Goal: Task Accomplishment & Management: Use online tool/utility

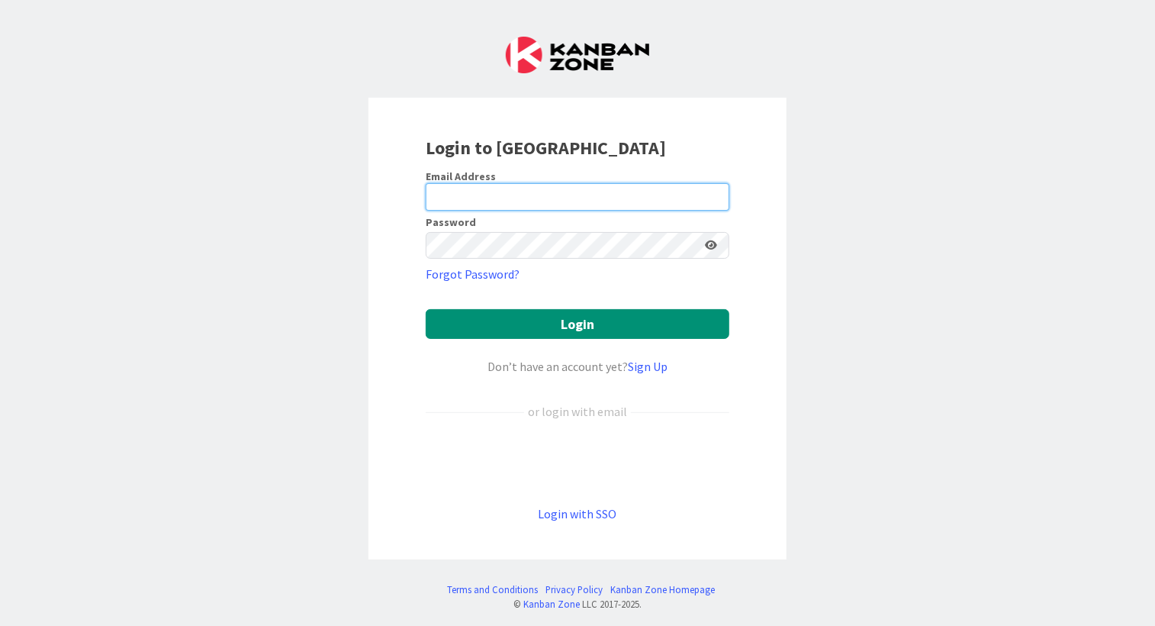
click at [439, 193] on input "email" at bounding box center [578, 196] width 304 height 27
type input "[EMAIL_ADDRESS][DOMAIN_NAME]"
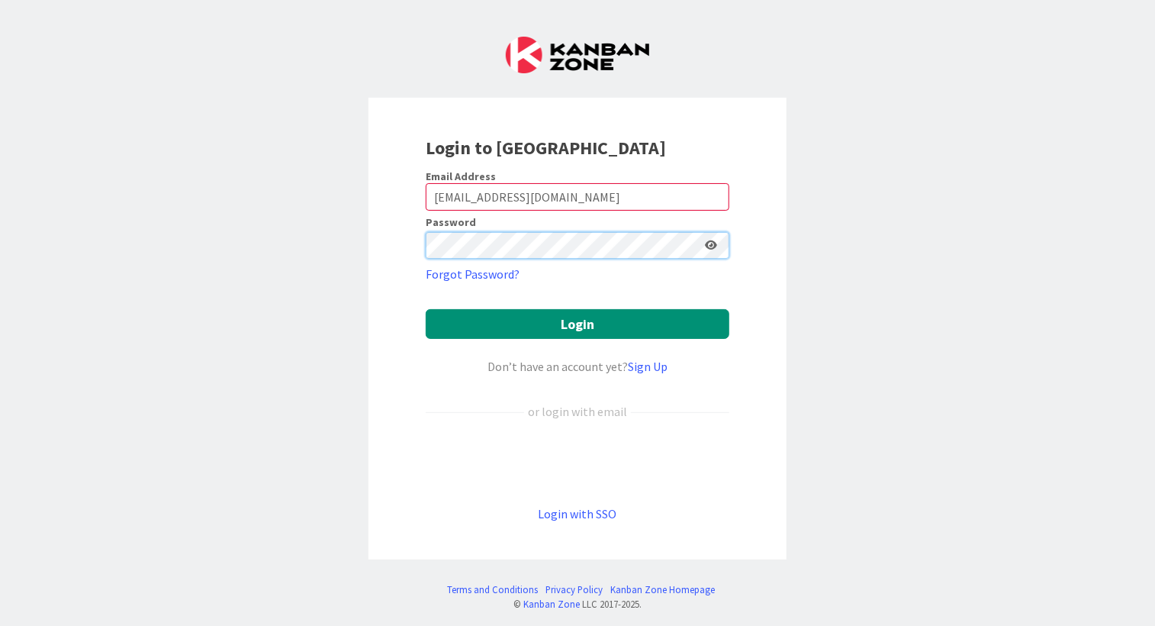
click at [426, 309] on button "Login" at bounding box center [578, 324] width 304 height 30
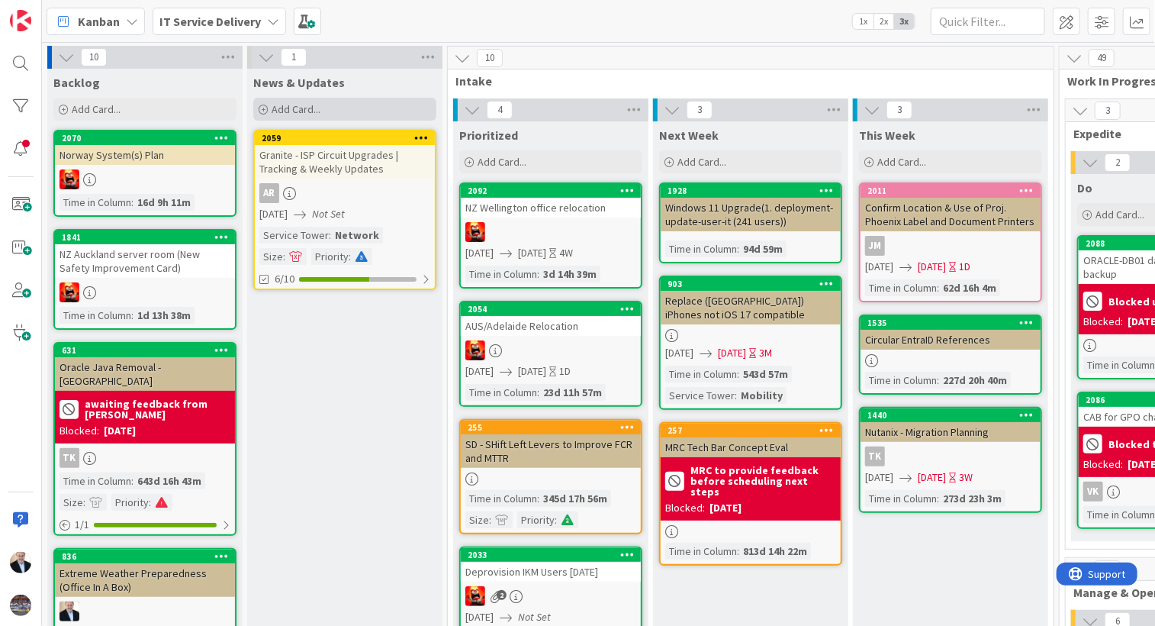
click at [333, 115] on div "Add Card..." at bounding box center [344, 109] width 183 height 23
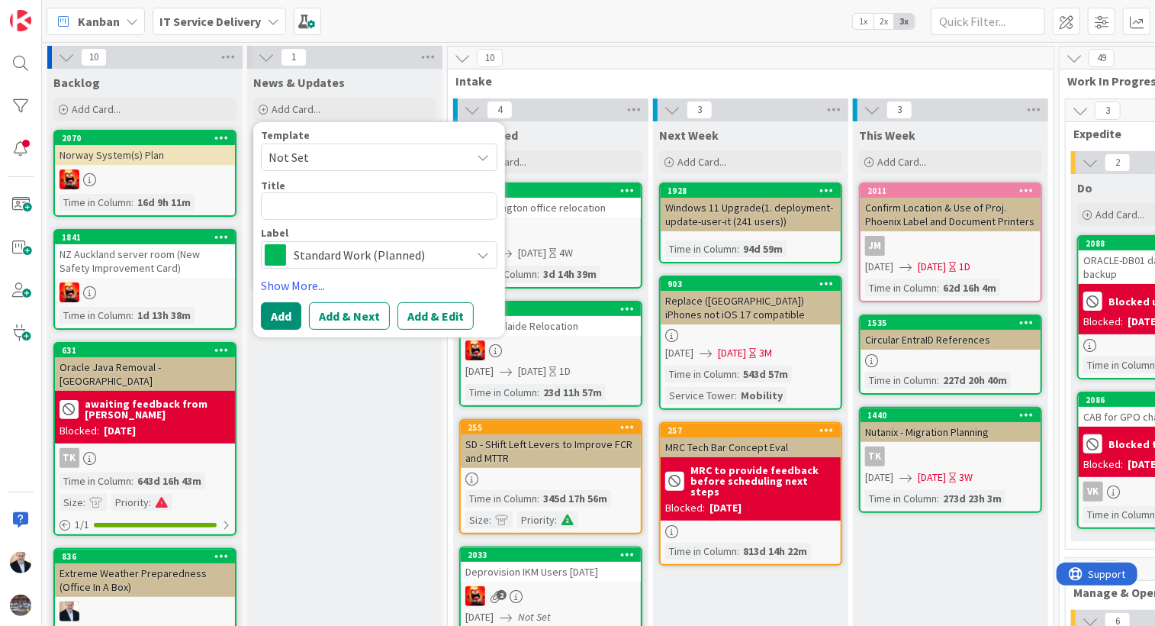
click at [314, 156] on span "Not Set" at bounding box center [364, 157] width 191 height 20
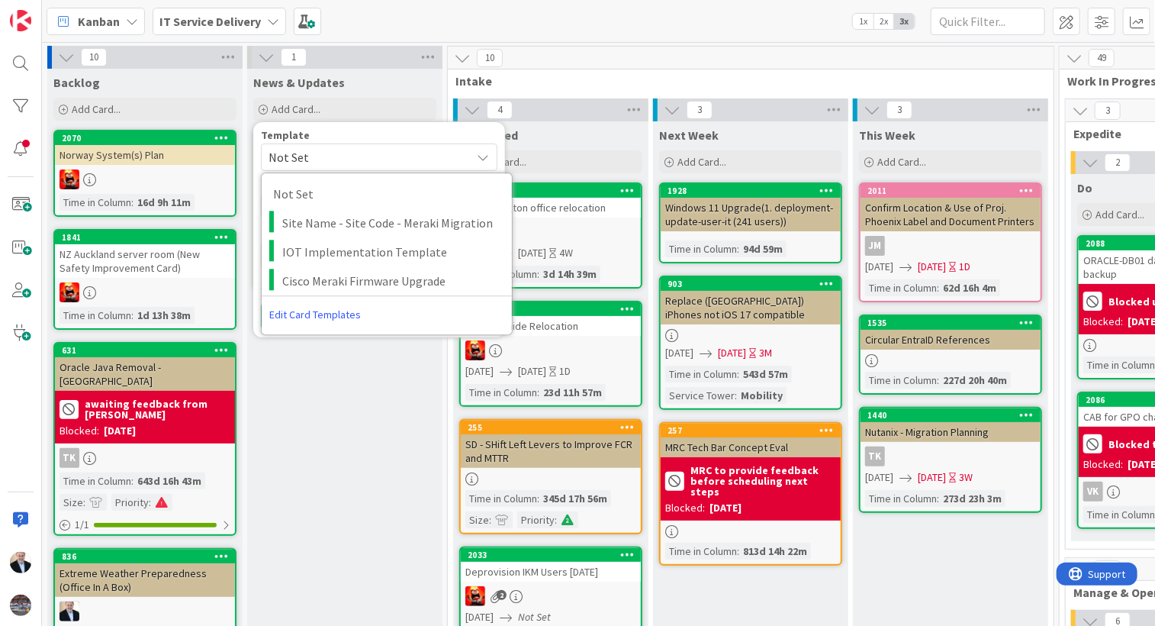
click at [314, 156] on span "Not Set" at bounding box center [364, 157] width 191 height 20
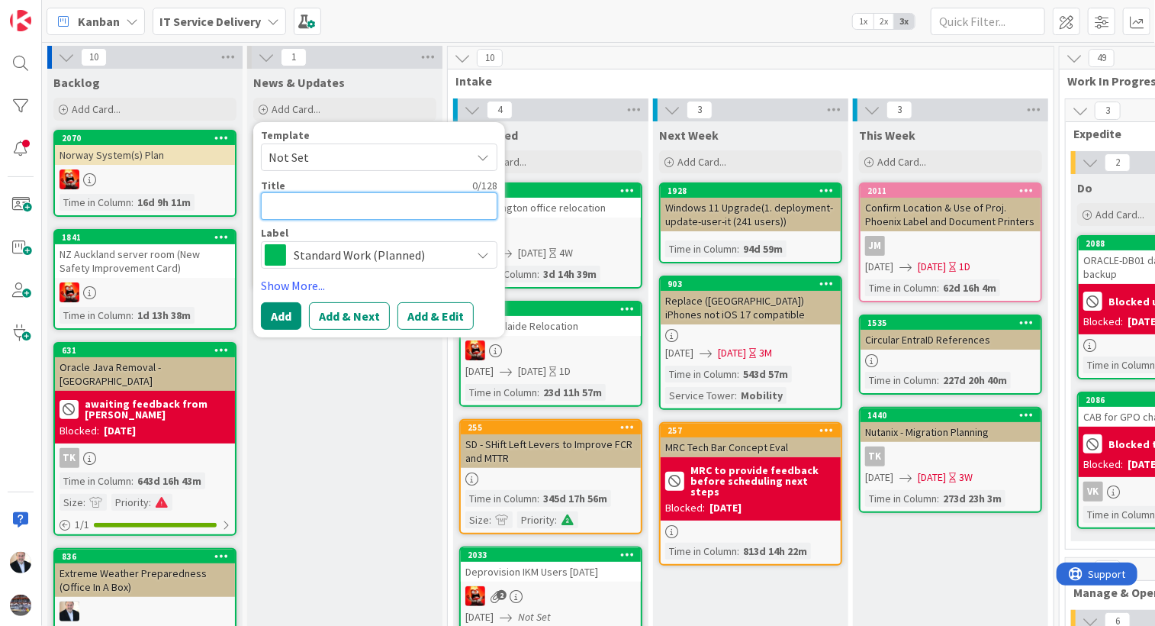
click at [304, 210] on textarea at bounding box center [379, 205] width 237 height 27
type textarea "x"
type textarea "S"
type textarea "x"
type textarea "SA"
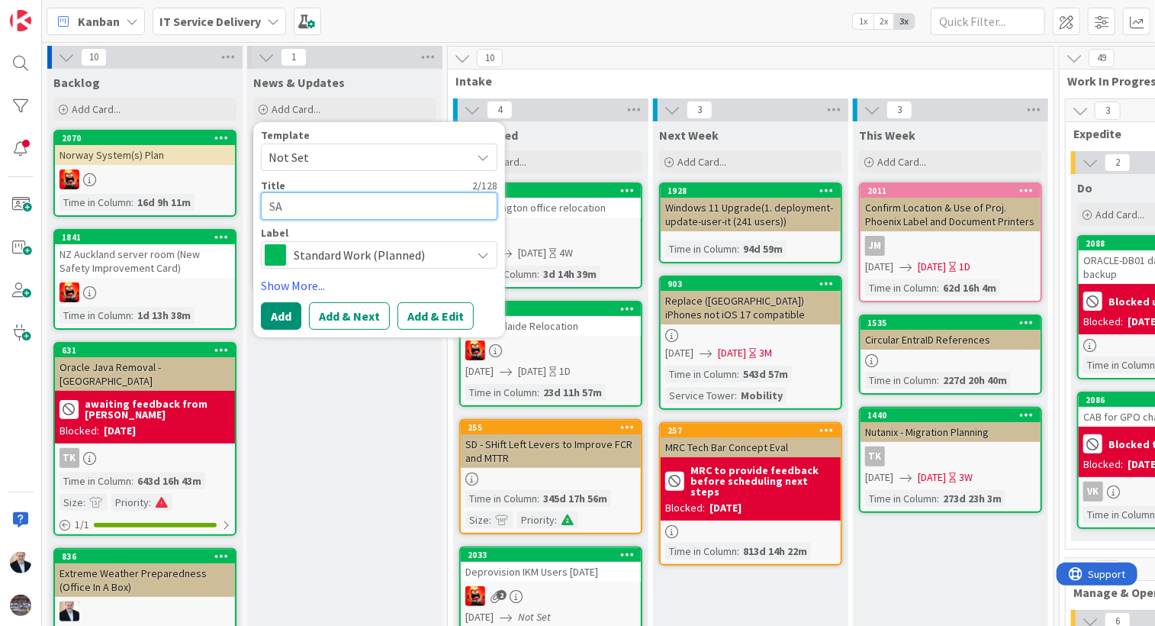
type textarea "x"
type textarea "SAP"
type textarea "x"
type textarea "SAP"
type textarea "x"
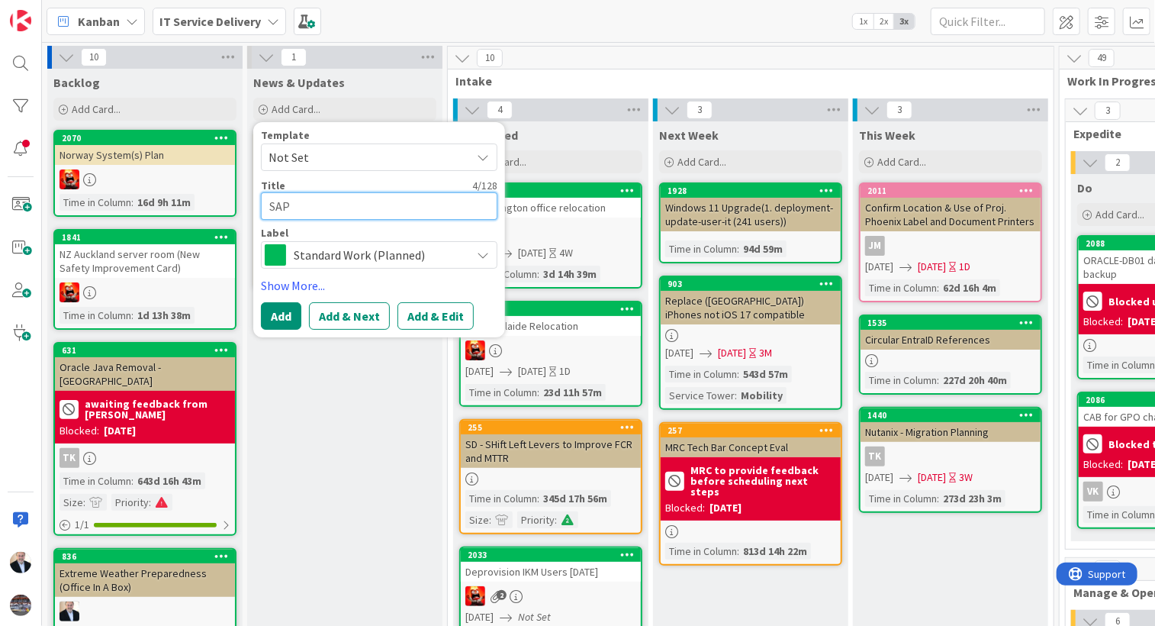
type textarea "SAP E"
type textarea "x"
type textarea "SAP"
type textarea "x"
type textarea "SAP I"
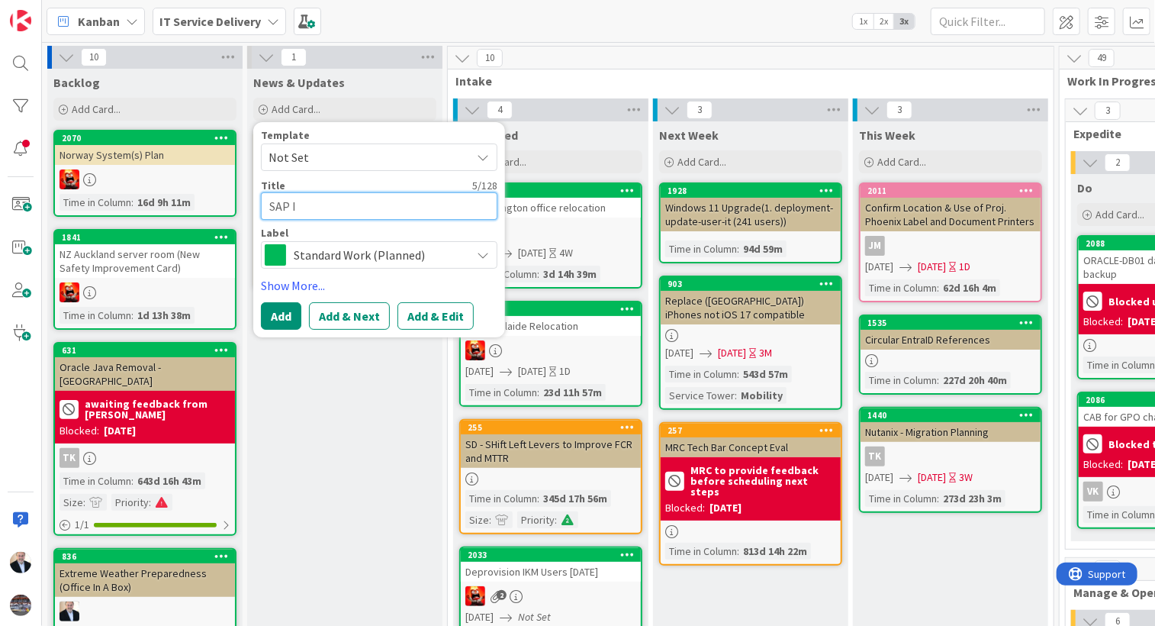
type textarea "x"
type textarea "SAP Int"
type textarea "x"
type textarea "SAP Inte"
type textarea "x"
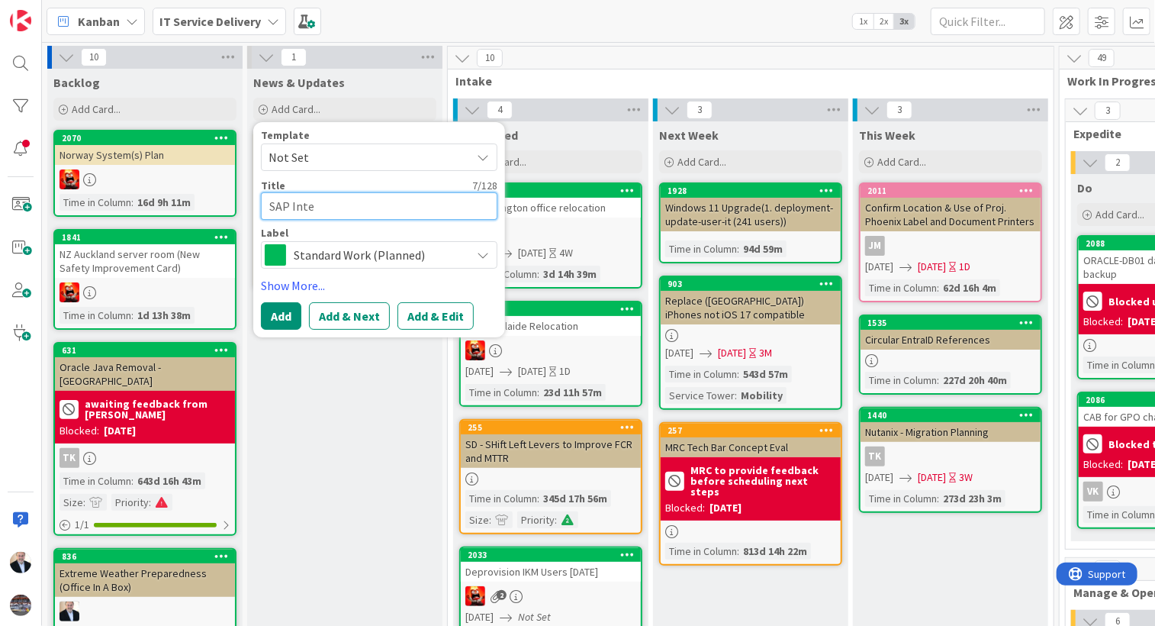
type textarea "SAP Inter"
type textarea "x"
type textarea "SAP Intern"
type textarea "x"
type textarea "SAP Internat"
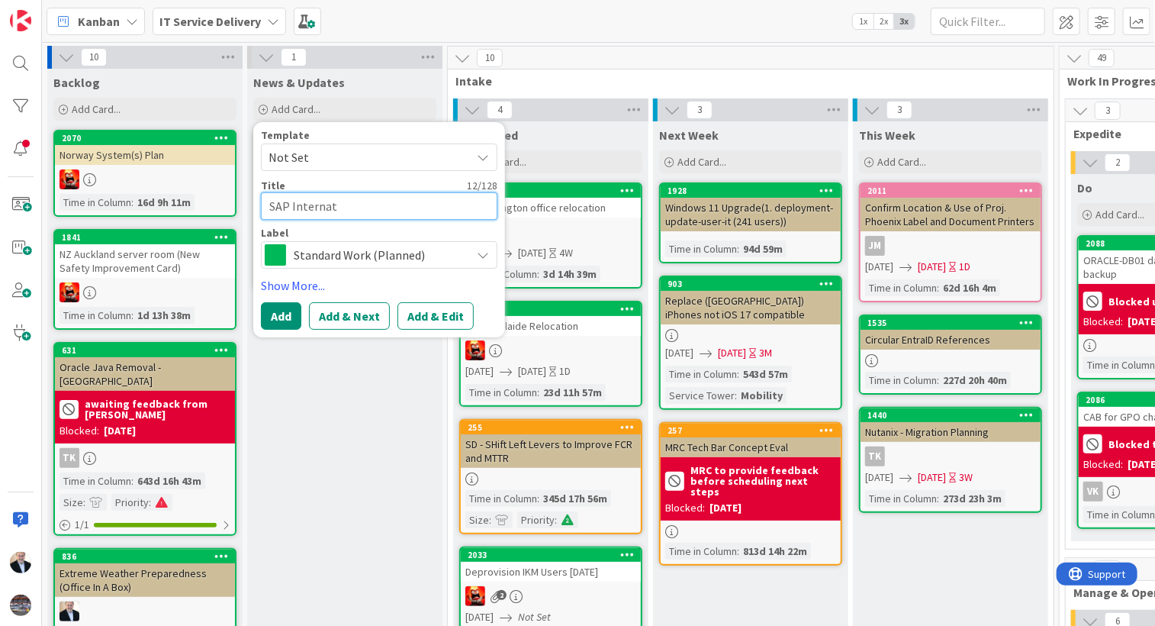
type textarea "x"
type textarea "SAP Internati"
type textarea "x"
type textarea "SAP Internatio"
type textarea "x"
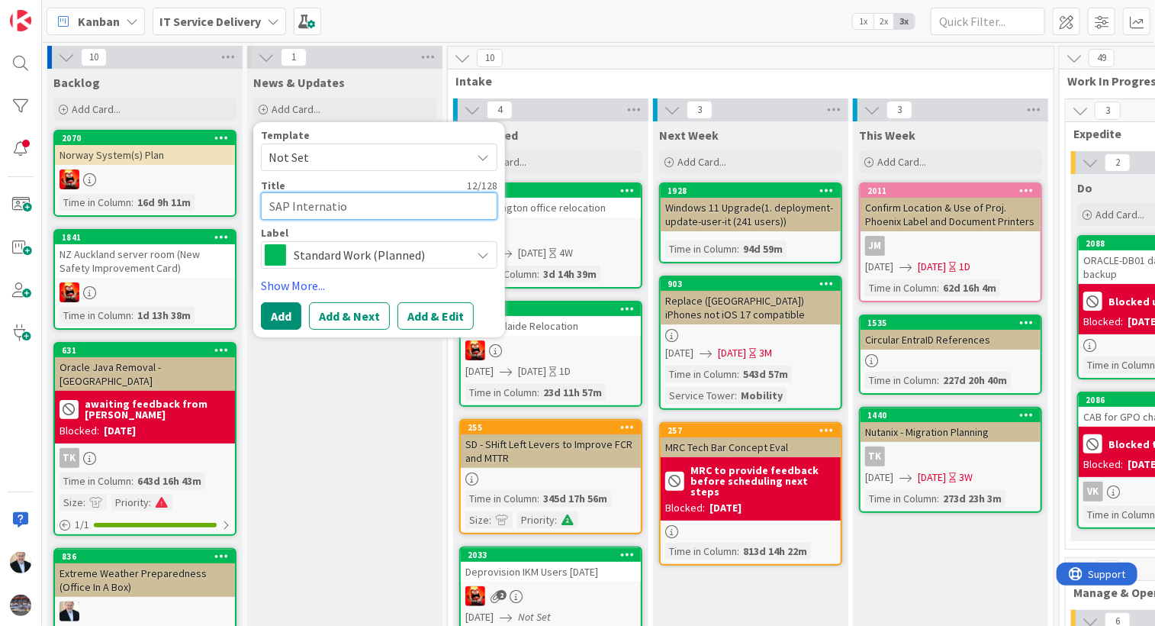
type textarea "SAP Internation"
type textarea "x"
type textarea "SAP Internationa"
type textarea "x"
type textarea "SAP International"
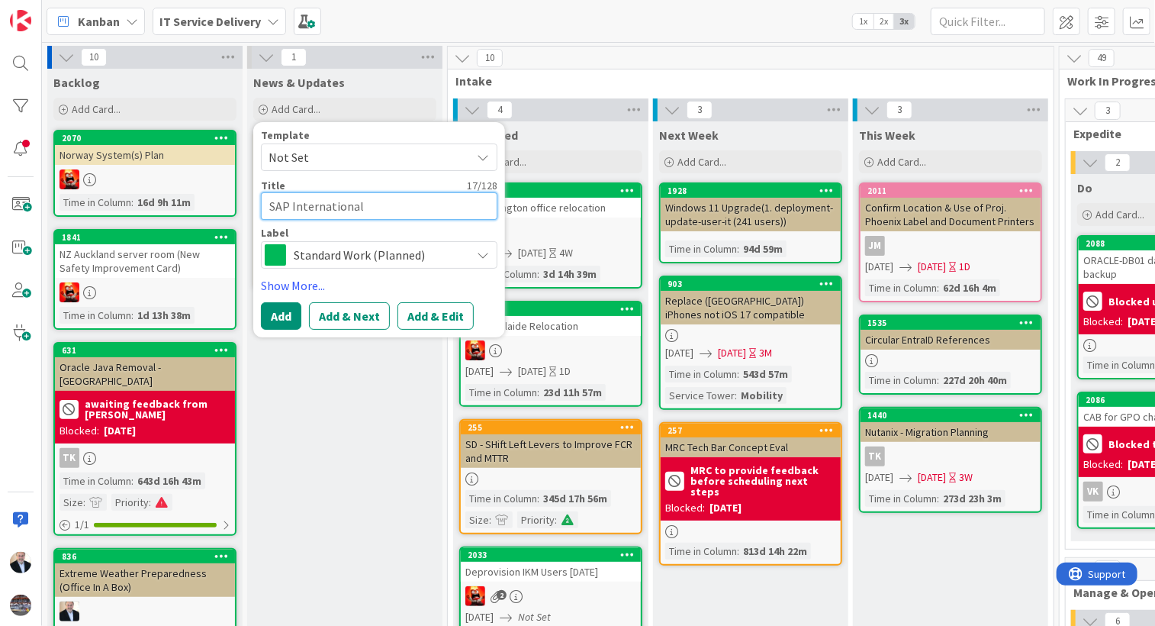
type textarea "x"
type textarea "SAP International"
type textarea "x"
type textarea "SAP International E"
type textarea "x"
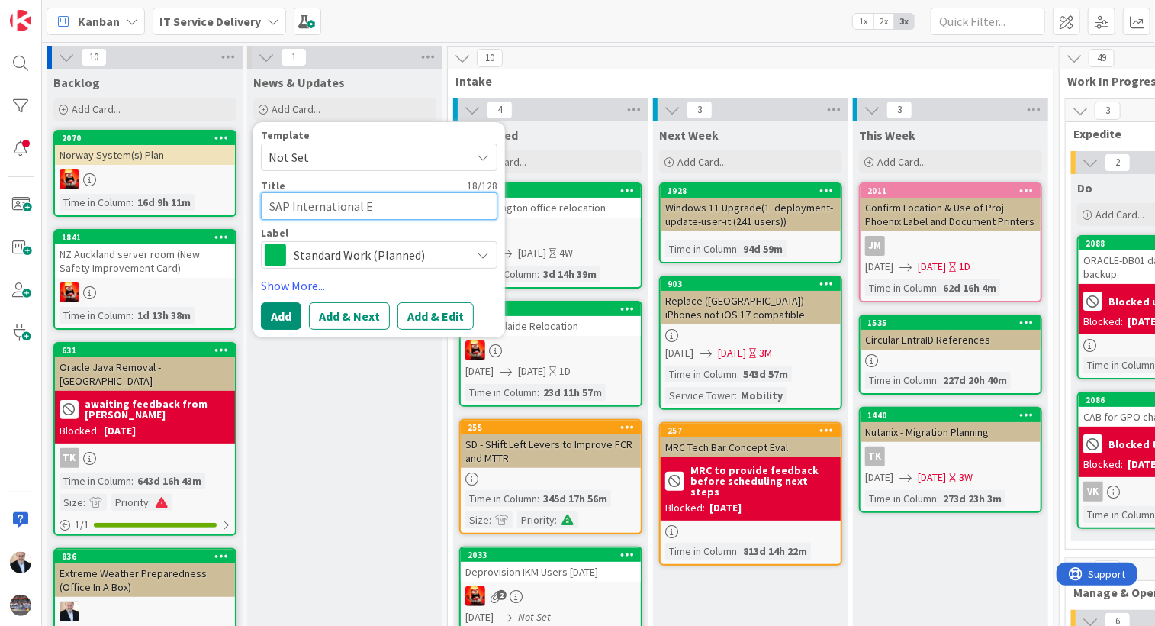
type textarea "SAP International ER"
type textarea "x"
type textarea "SAP International ERP"
type textarea "x"
type textarea "SAP International ERP U"
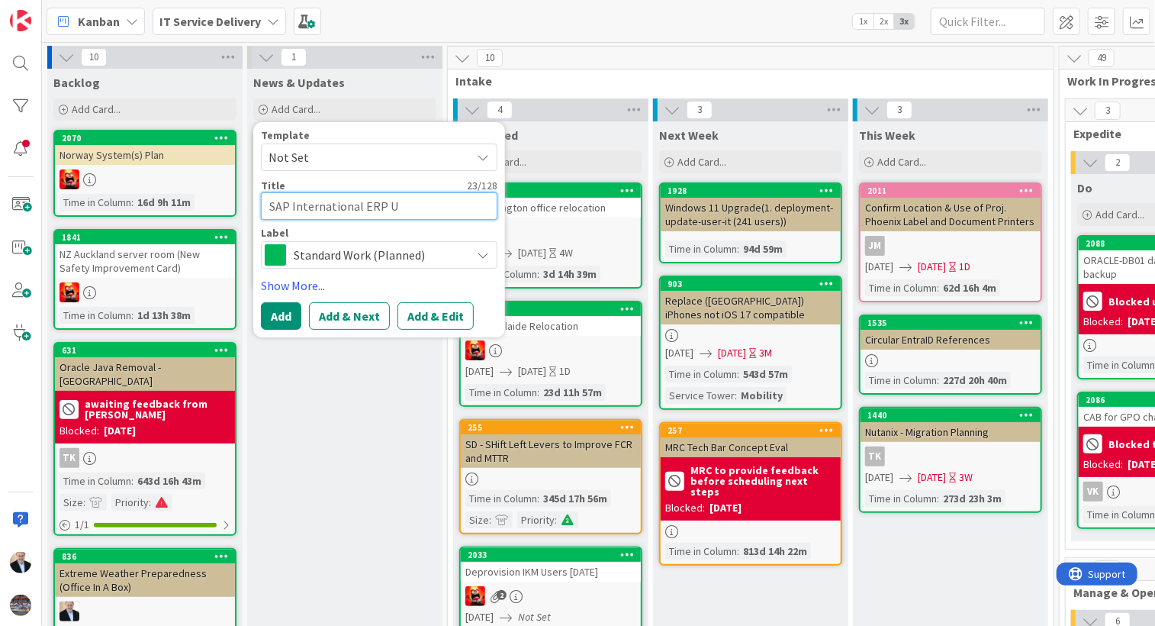
type textarea "x"
type textarea "SAP International ERP Up"
type textarea "x"
type textarea "SAP International ERP Upg"
type textarea "x"
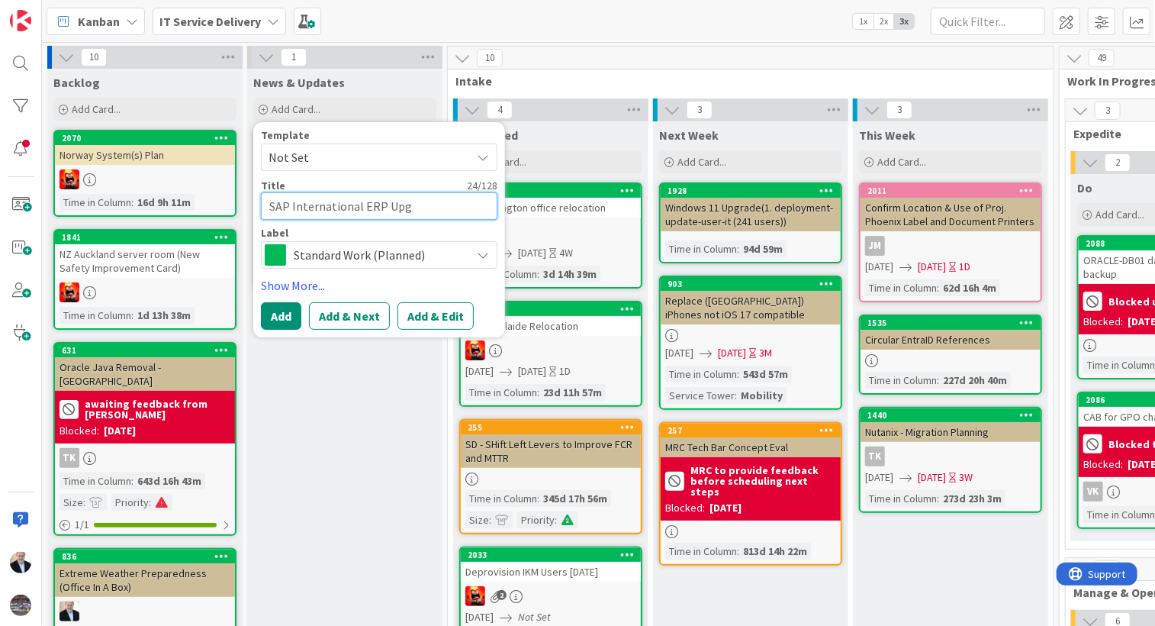
type textarea "SAP International ERP Upgr"
type textarea "x"
type textarea "SAP International ERP Upgra"
type textarea "x"
type textarea "SAP International ERP Upgr"
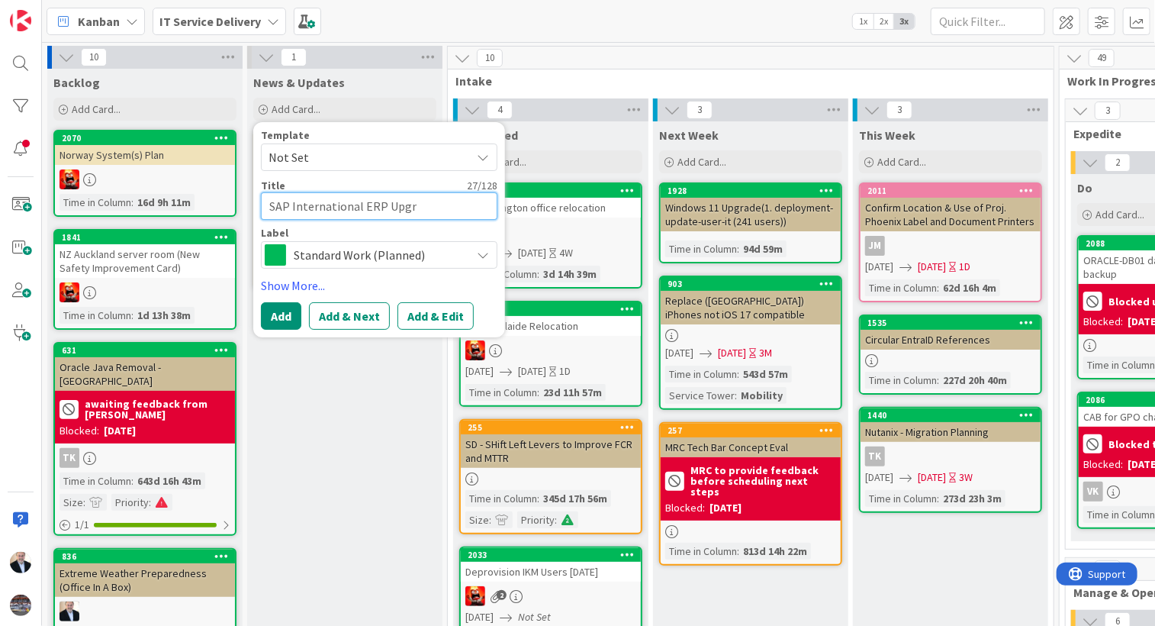
type textarea "x"
type textarea "SAP International ERP Upg"
type textarea "x"
type textarea "SAP International ERP Up"
type textarea "x"
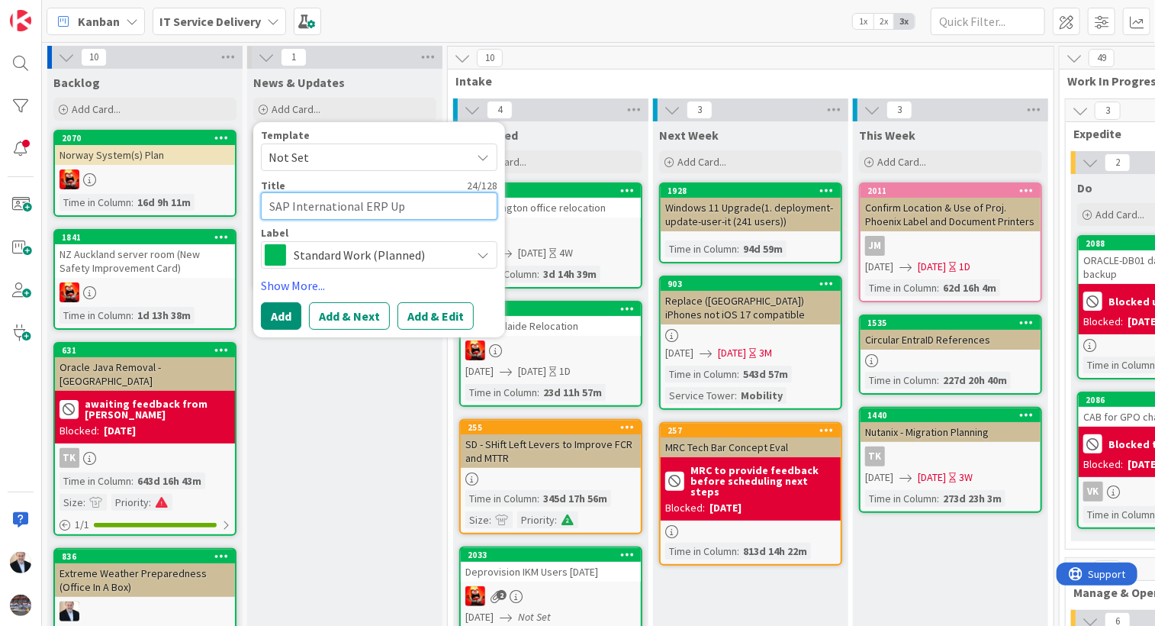
type textarea "SAP International ERP U"
type textarea "x"
type textarea "SAP International ERP"
type textarea "x"
type textarea "SAP International ERP P"
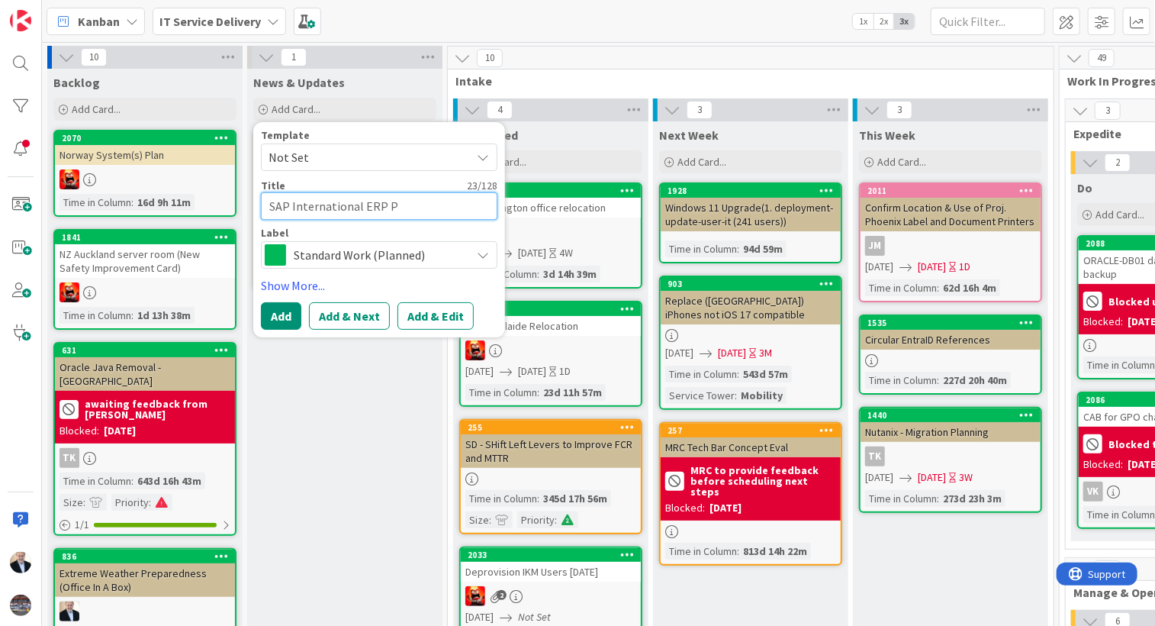
type textarea "x"
type textarea "SAP International ERP Pa"
type textarea "x"
type textarea "SAP International ERP Pat"
type textarea "x"
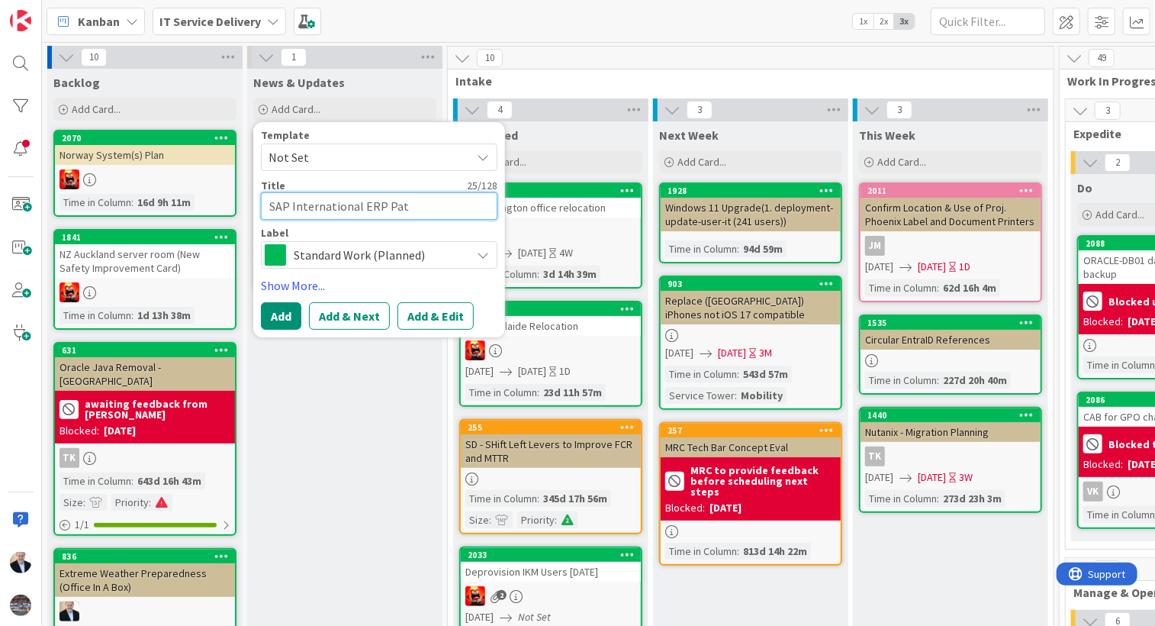
type textarea "SAP International ERP Patc"
type textarea "x"
type textarea "SAP International ERP Patch"
type textarea "x"
type textarea "SAP International ERP Patchi"
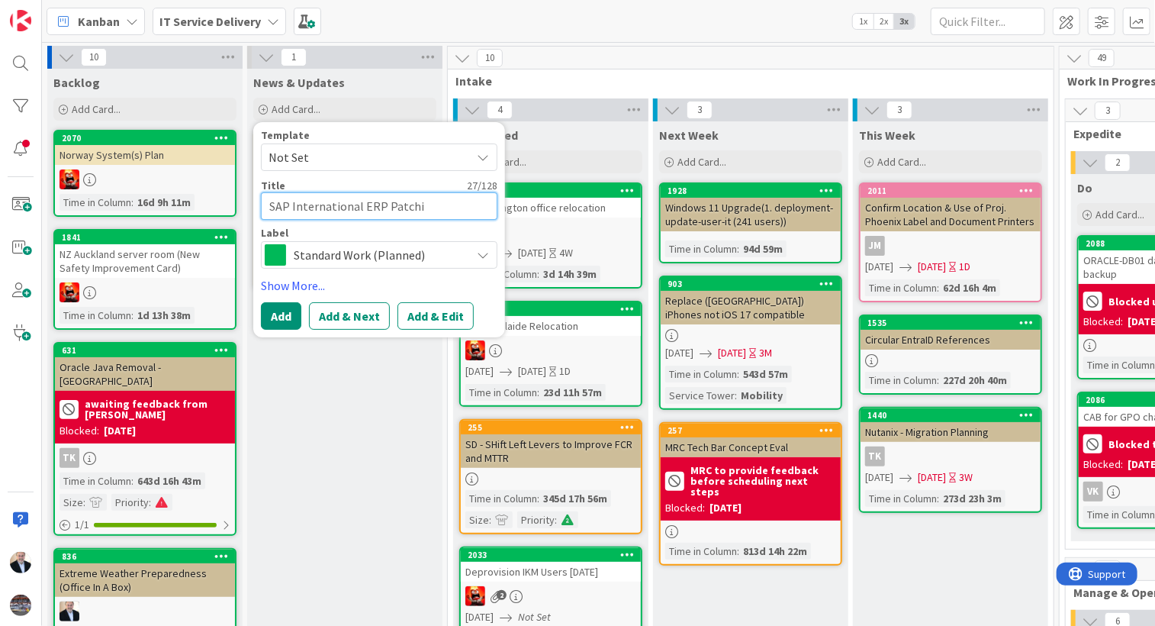
type textarea "x"
type textarea "SAP International ERP [PERSON_NAME]"
type textarea "x"
type textarea "SAP International ERP Patching"
click at [350, 263] on span "Standard Work (Planned)" at bounding box center [378, 254] width 169 height 21
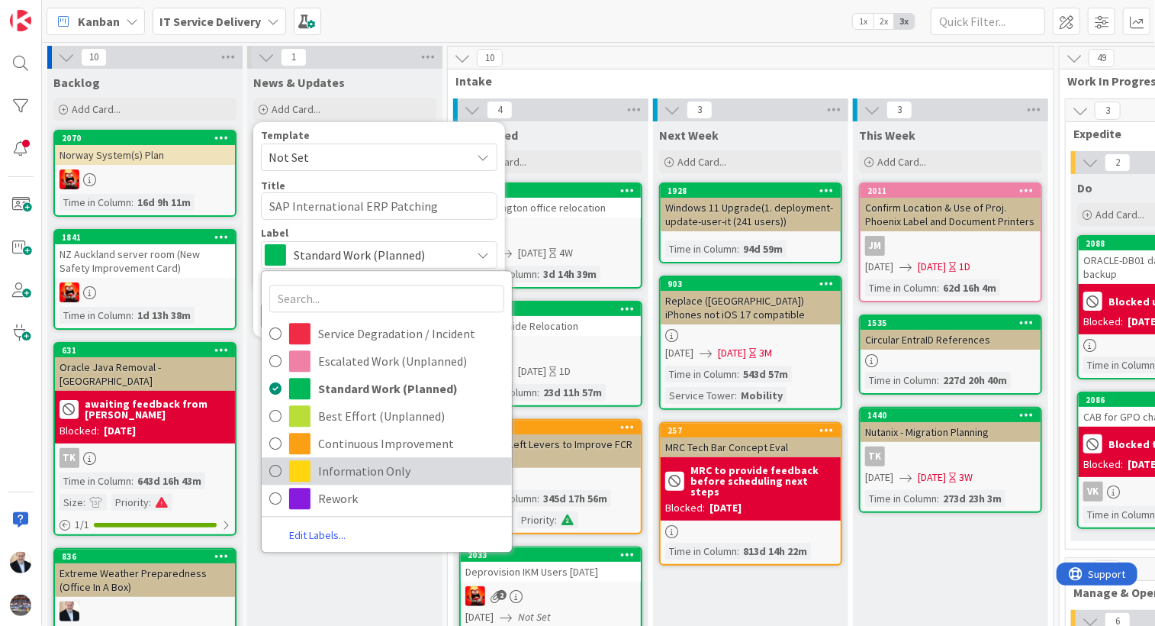
click at [317, 468] on link "Information Only" at bounding box center [387, 470] width 250 height 27
type textarea "x"
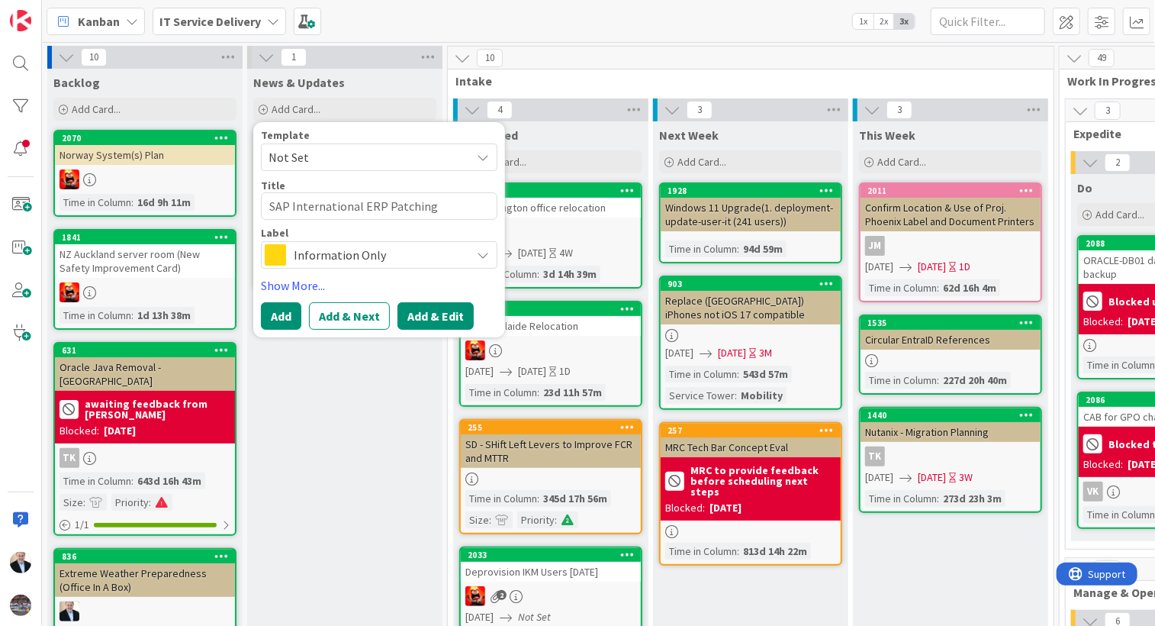
click at [421, 323] on button "Add & Edit" at bounding box center [436, 315] width 76 height 27
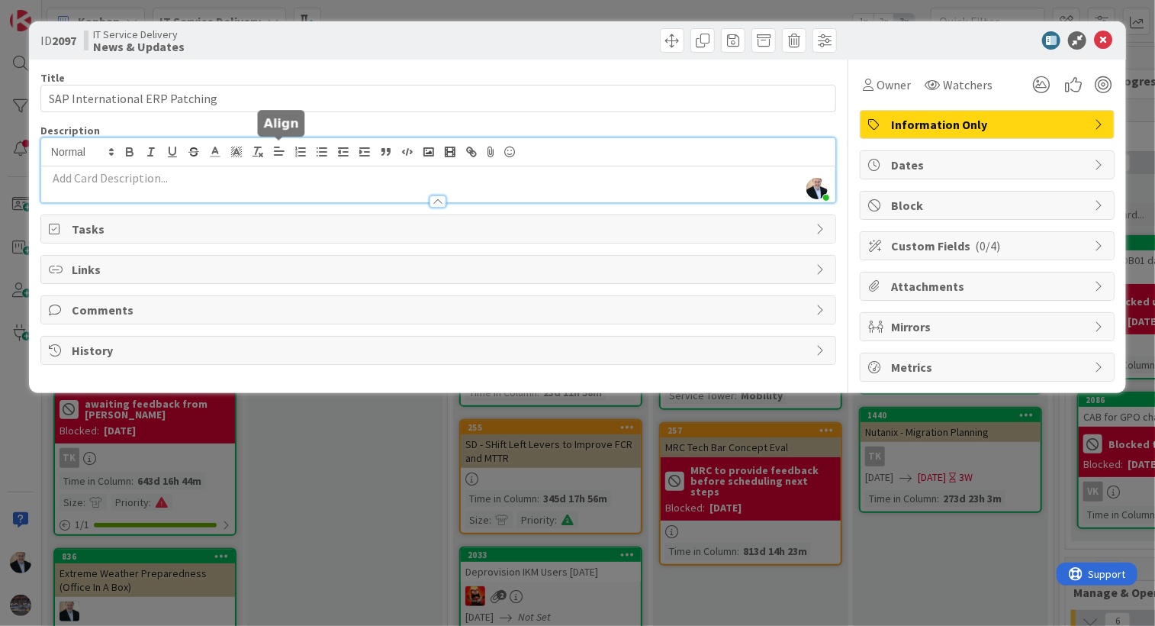
click at [289, 153] on div "[PERSON_NAME] just joined" at bounding box center [438, 170] width 794 height 64
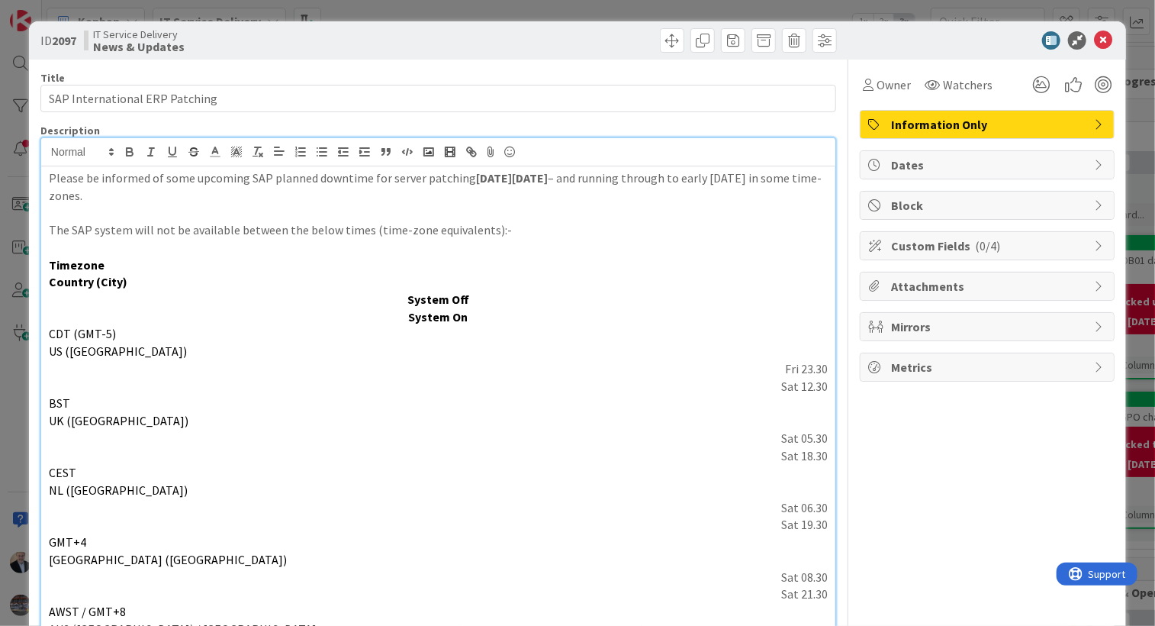
click at [936, 166] on span "Dates" at bounding box center [988, 165] width 195 height 18
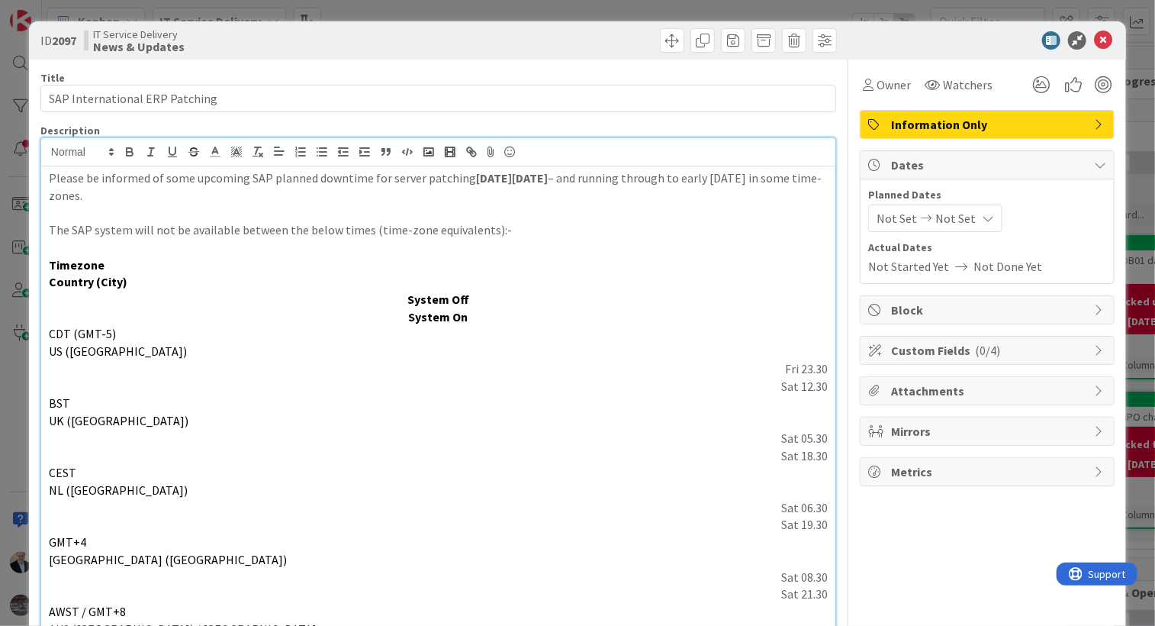
click at [897, 222] on span "Not Set" at bounding box center [897, 218] width 40 height 18
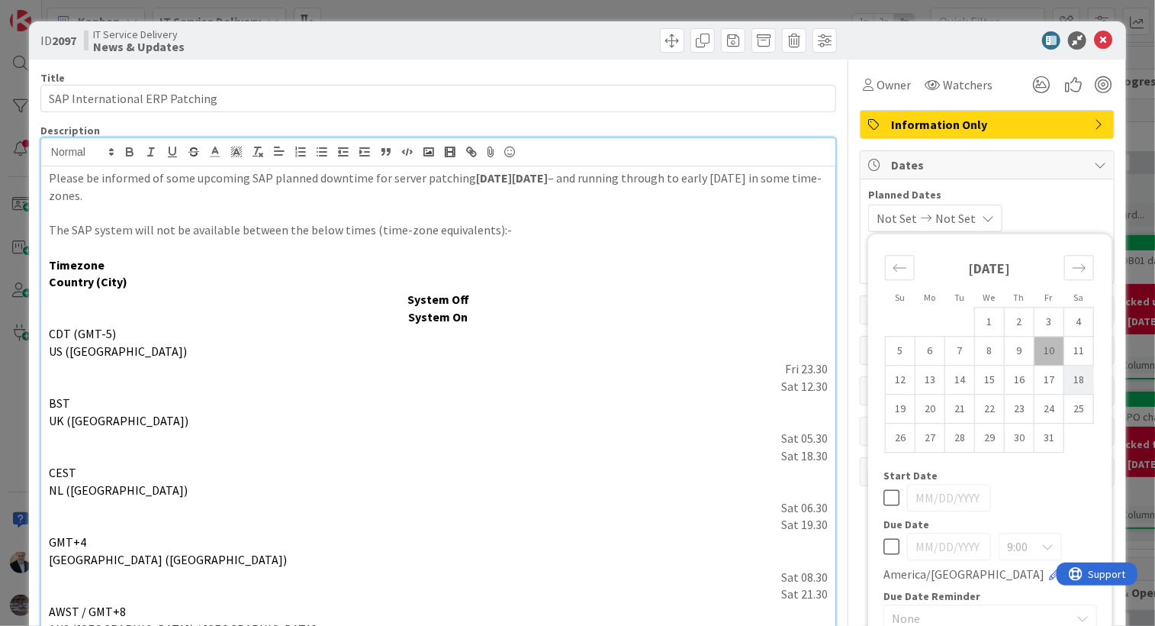
click at [1068, 387] on td "18" at bounding box center [1080, 380] width 30 height 29
type input "[DATE]"
click at [884, 550] on icon at bounding box center [892, 546] width 16 height 18
click at [1068, 375] on td "18" at bounding box center [1080, 380] width 30 height 29
type input "[DATE]"
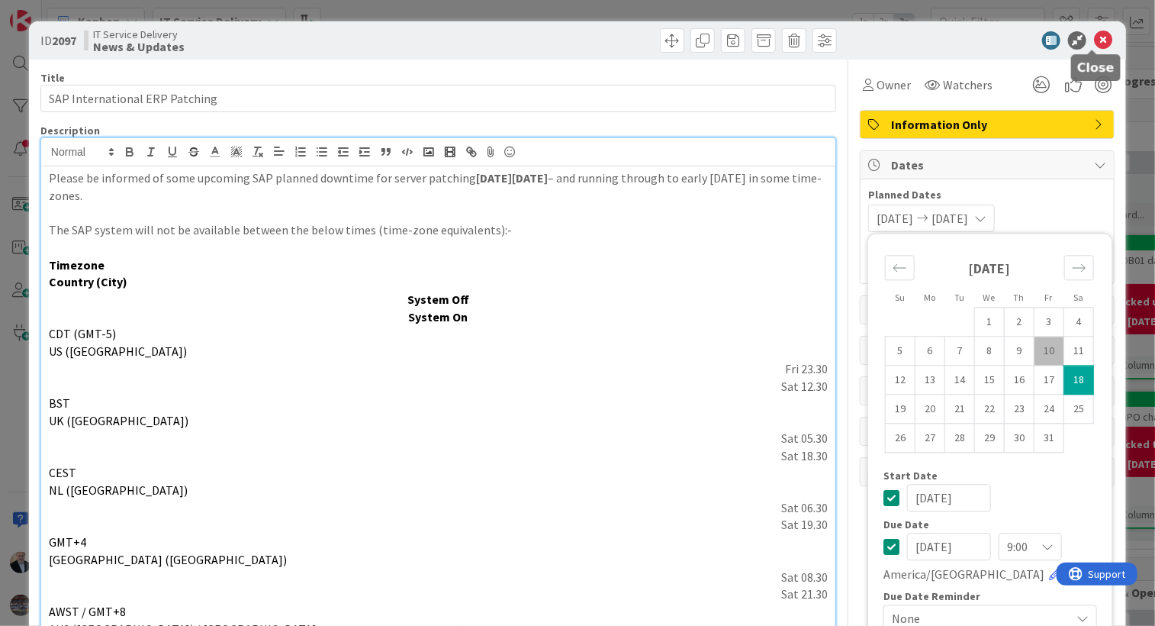
click at [1094, 36] on icon at bounding box center [1103, 40] width 18 height 18
